Goal: Find specific page/section: Find specific page/section

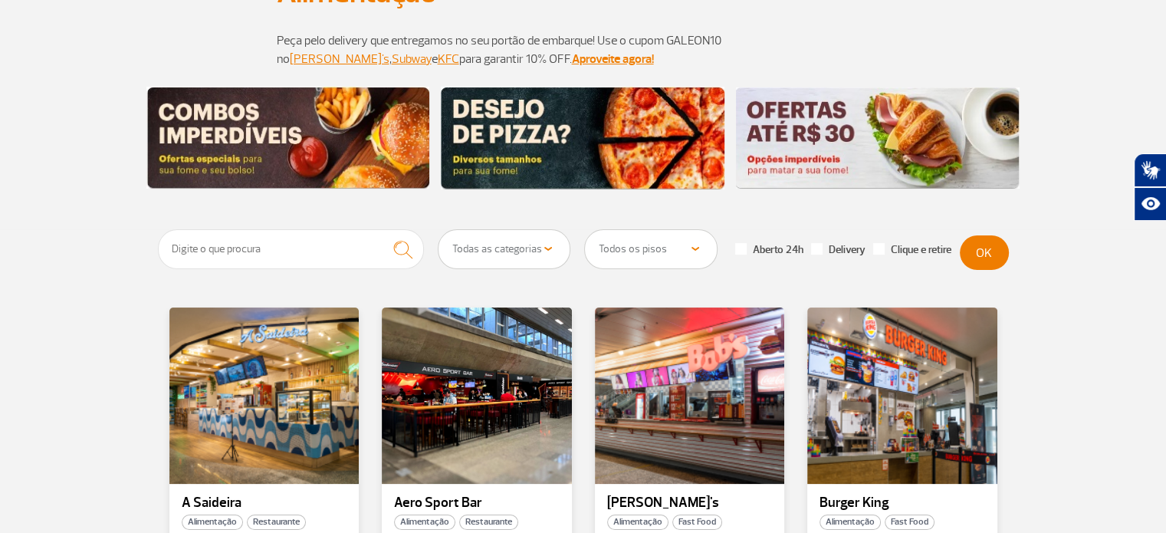
scroll to position [153, 0]
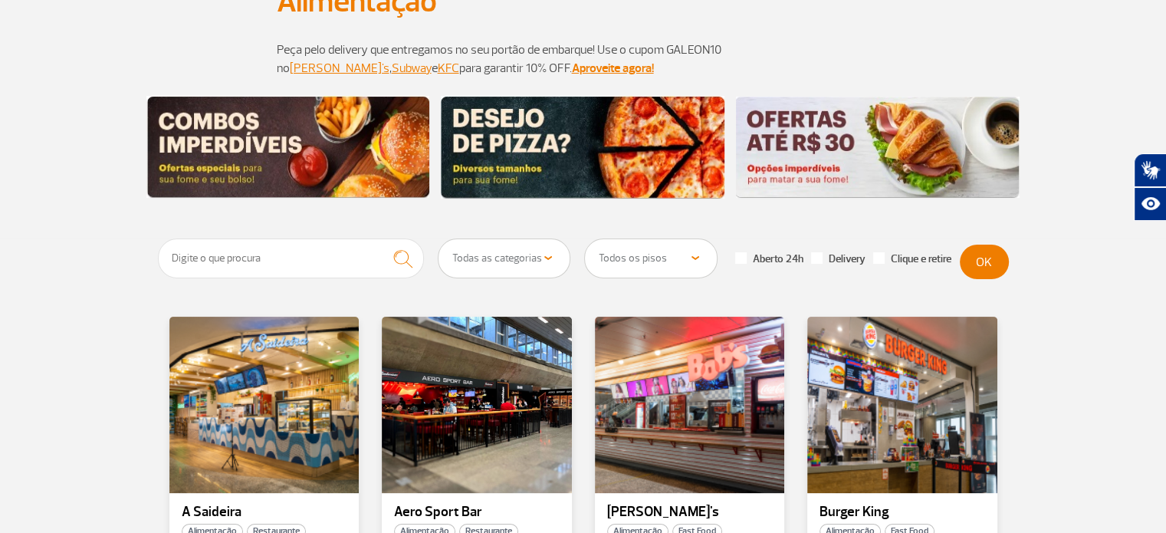
click at [514, 265] on select "Todas as categorias Cafeteria Fast Food Restaurante Souvenir Conveniência" at bounding box center [504, 258] width 132 height 38
click at [438, 239] on select "Todas as categorias Cafeteria Fast Food Restaurante Souvenir Conveniência" at bounding box center [504, 258] width 132 height 38
click at [973, 263] on button "OK" at bounding box center [984, 261] width 49 height 34
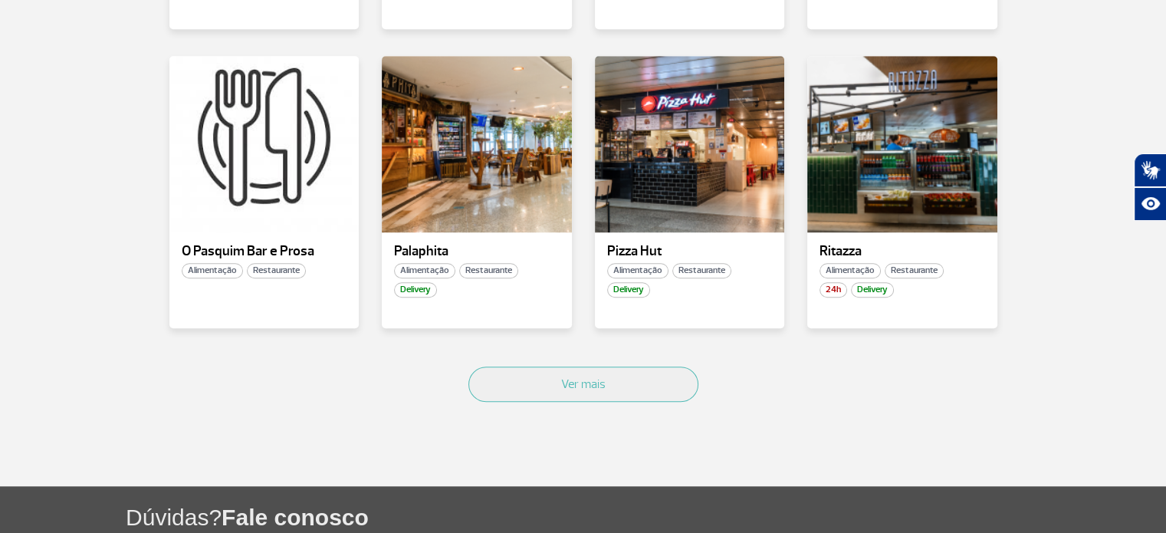
scroll to position [1035, 0]
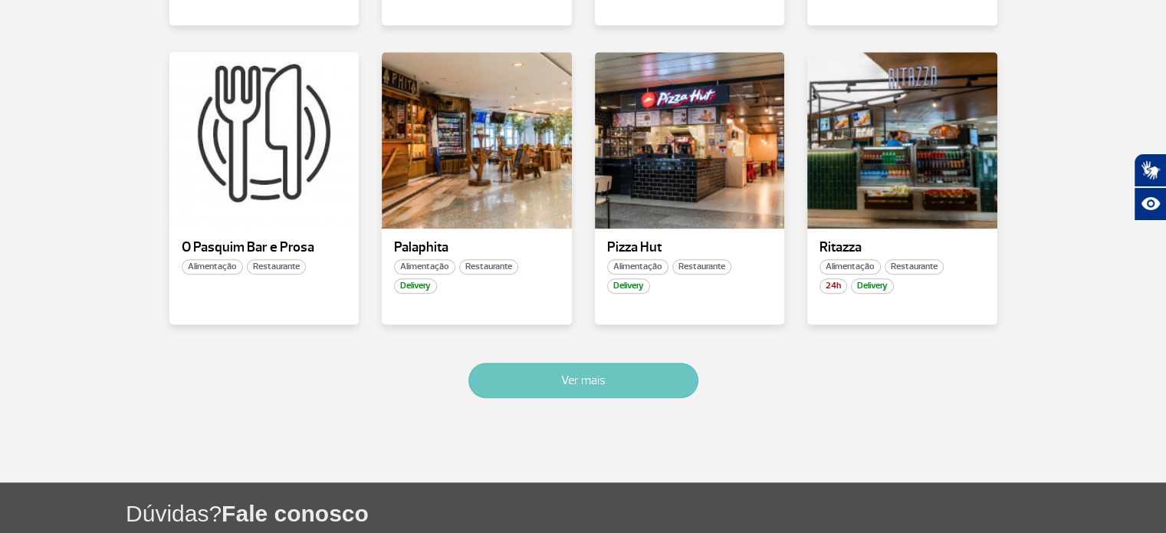
click at [576, 372] on button "Ver mais" at bounding box center [583, 380] width 230 height 35
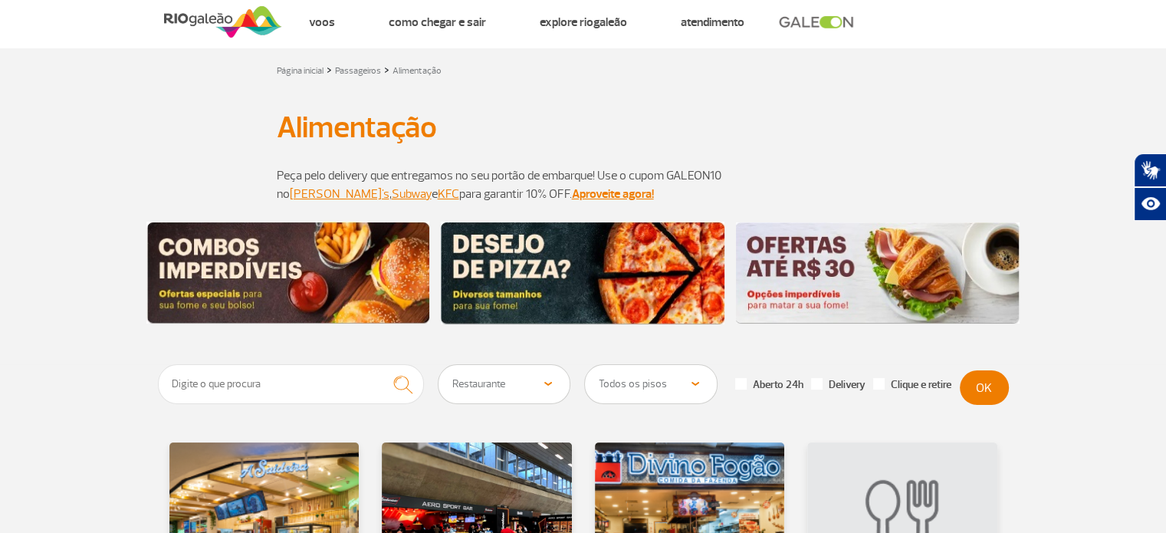
scroll to position [0, 0]
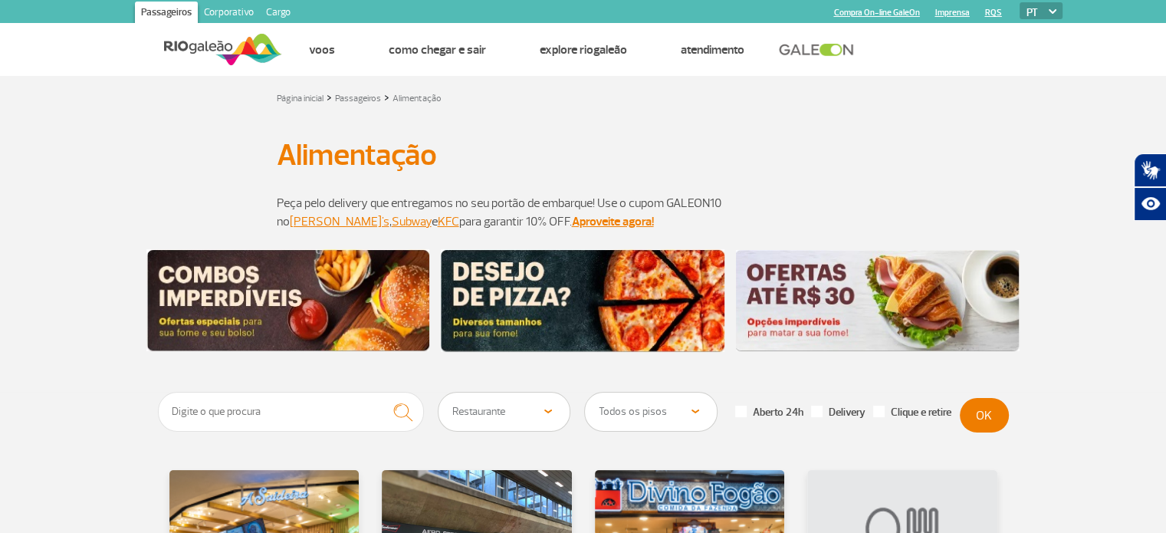
click at [474, 407] on select "Todas as categorias Cafeteria Fast Food Restaurante Souvenir Conveniência" at bounding box center [504, 411] width 132 height 38
select select "22"
click at [438, 392] on select "Todas as categorias Cafeteria Fast Food Restaurante Souvenir Conveniência" at bounding box center [504, 411] width 132 height 38
click at [985, 417] on button "OK" at bounding box center [984, 415] width 49 height 34
